Goal: Task Accomplishment & Management: Manage account settings

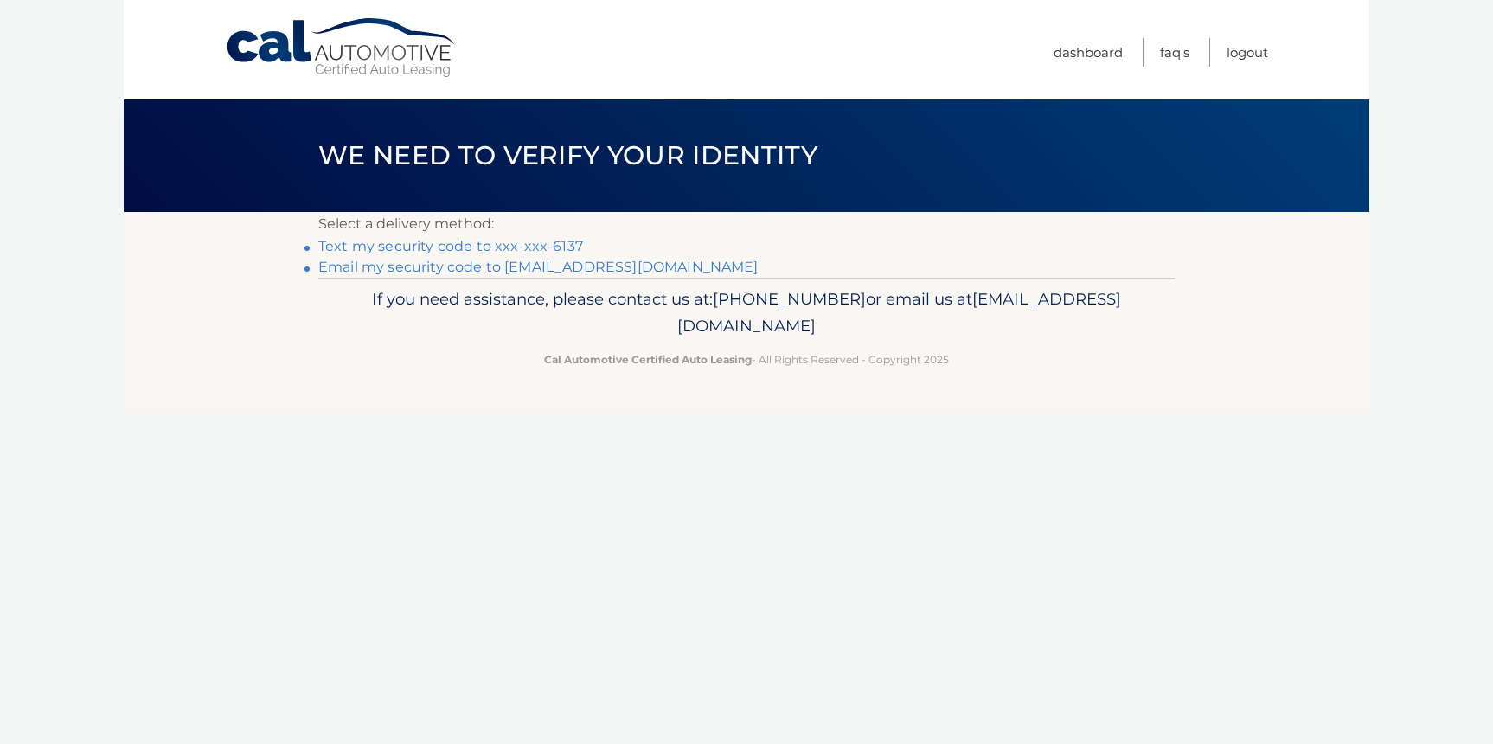
click at [513, 247] on link "Text my security code to xxx-xxx-6137" at bounding box center [450, 246] width 265 height 16
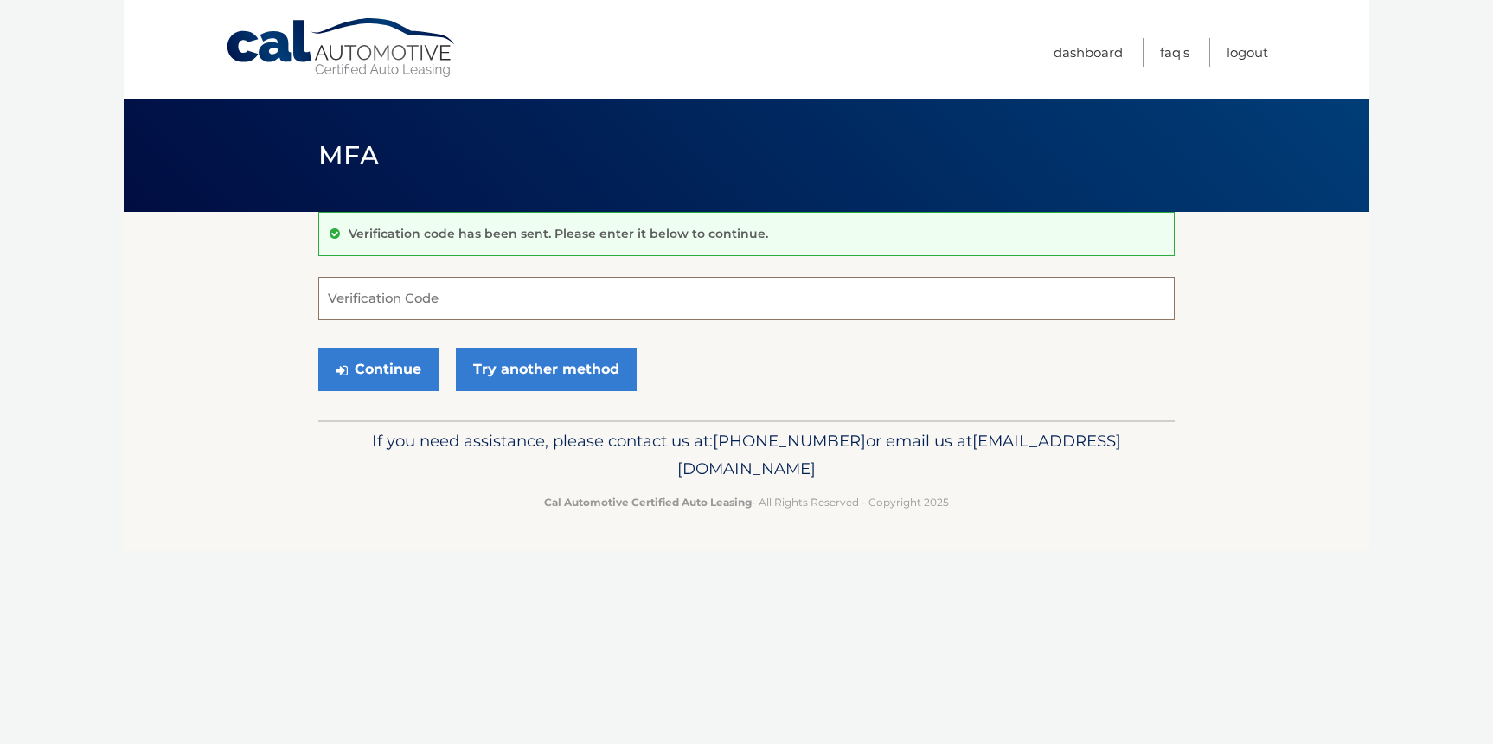
click at [434, 292] on input "Verification Code" at bounding box center [746, 298] width 856 height 43
type input "755875"
click at [404, 377] on button "Continue" at bounding box center [378, 369] width 120 height 43
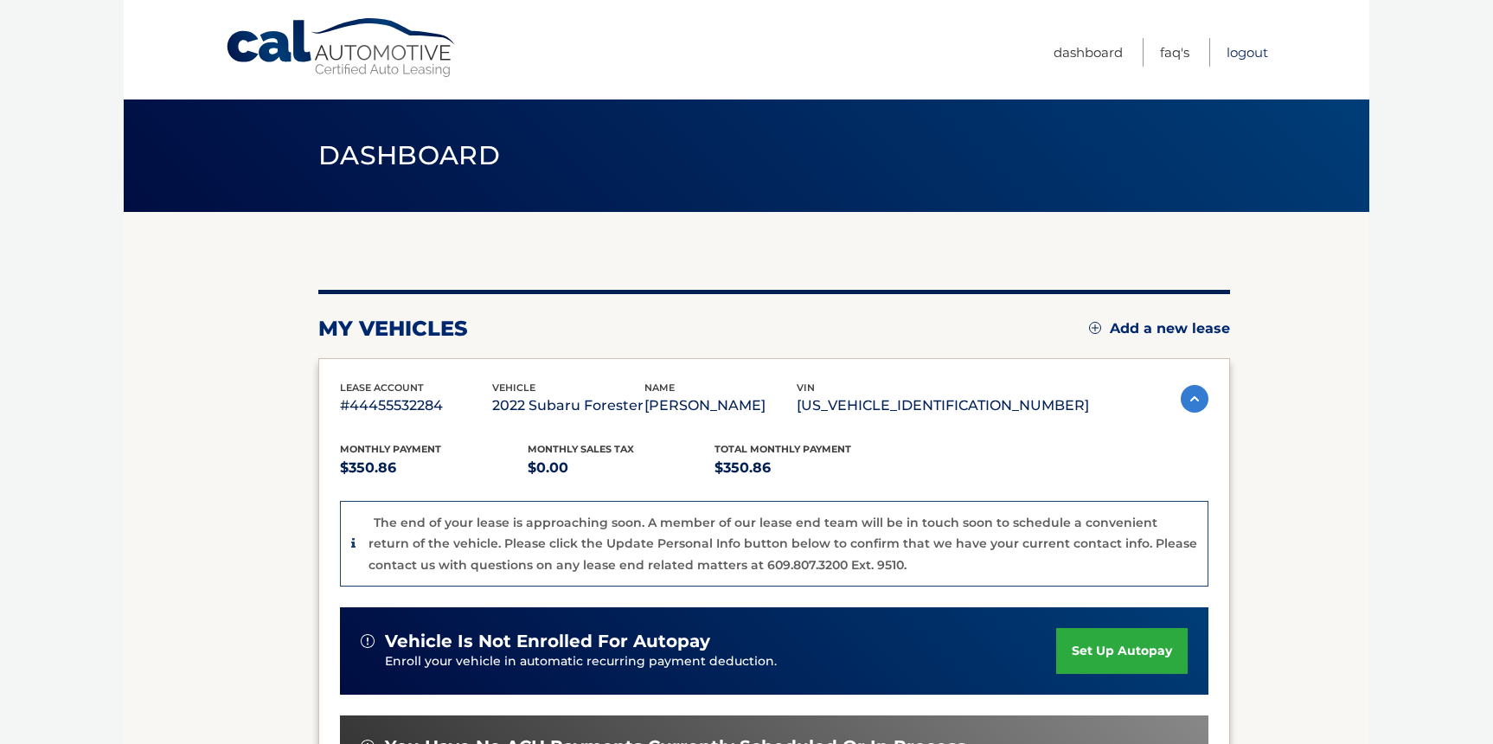
click at [1245, 53] on link "Logout" at bounding box center [1247, 52] width 42 height 29
